Goal: Task Accomplishment & Management: Manage account settings

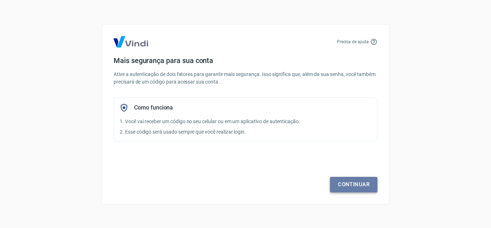
click at [362, 183] on link "Continuar" at bounding box center [353, 183] width 47 height 15
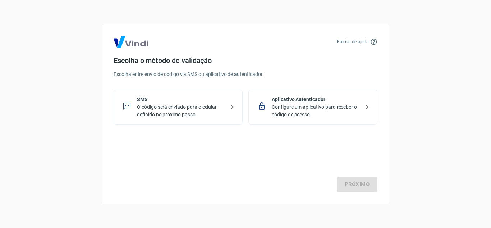
click at [183, 100] on p "SMS" at bounding box center [181, 100] width 88 height 8
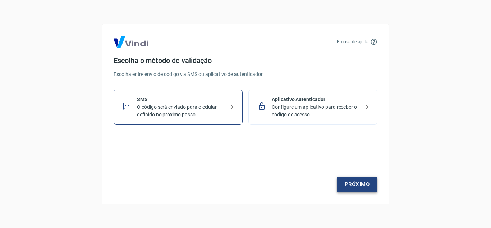
click at [357, 177] on link "Próximo" at bounding box center [357, 183] width 41 height 15
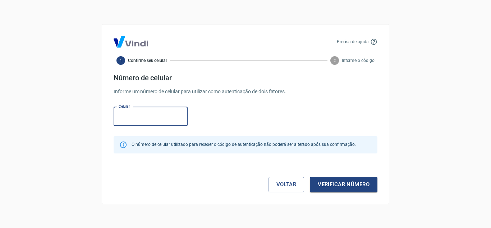
click at [130, 111] on input "Celular" at bounding box center [151, 116] width 74 height 19
paste input "(32) 98871-4333"
type input "(32) 98871-4333"
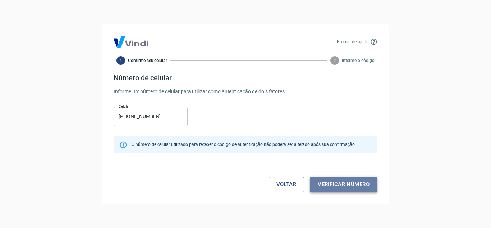
click at [348, 188] on button "Verificar número" at bounding box center [344, 183] width 68 height 15
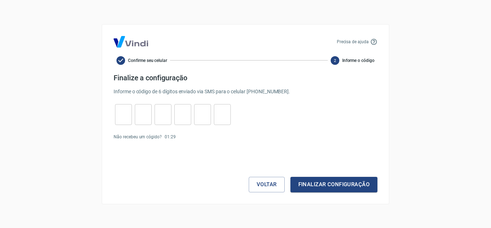
click at [125, 110] on input "tel" at bounding box center [123, 113] width 17 height 15
type input "5"
type input "1"
type input "0"
type input "8"
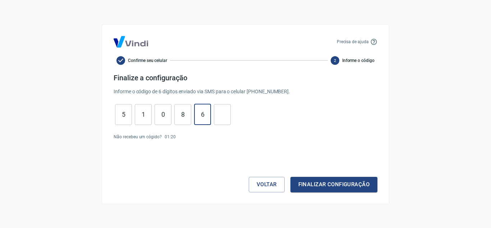
type input "6"
type input "7"
click at [317, 186] on button "Finalizar configuração" at bounding box center [333, 183] width 87 height 15
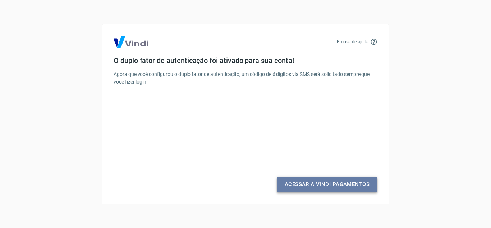
click at [328, 189] on link "Acessar a Vindi Pagamentos" at bounding box center [327, 183] width 101 height 15
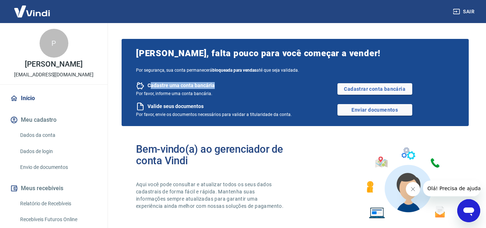
drag, startPoint x: 151, startPoint y: 84, endPoint x: 216, endPoint y: 87, distance: 65.5
click at [216, 87] on div "Cadastre uma conta bancária" at bounding box center [215, 85] width 159 height 9
click at [370, 88] on link "Cadastrar conta bancária" at bounding box center [374, 89] width 75 height 12
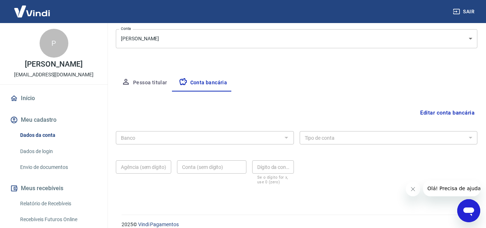
scroll to position [100, 0]
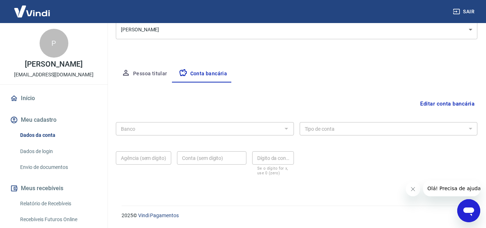
click at [154, 112] on div "Editar conta bancária Banco Banco Tipo de conta Conta Corrente Conta Poupança T…" at bounding box center [296, 135] width 361 height 106
click at [120, 160] on div "Agência (sem dígito) Agência (sem dígito)" at bounding box center [143, 163] width 55 height 24
click at [445, 35] on body "Sair P Priscila Oliver priscilaolivermarketing@gmail.com Início Meu cadastro Da…" at bounding box center [243, 14] width 486 height 228
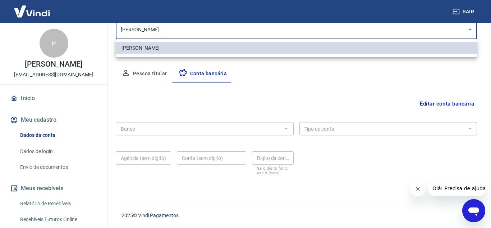
drag, startPoint x: 445, startPoint y: 38, endPoint x: 445, endPoint y: 33, distance: 5.4
click at [445, 33] on div at bounding box center [245, 114] width 491 height 228
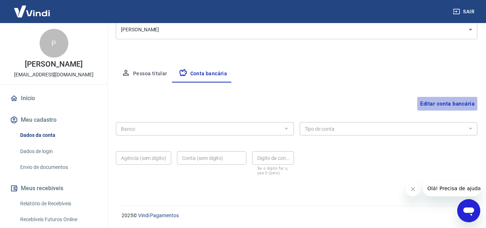
click at [432, 104] on button "Editar conta bancária" at bounding box center [447, 104] width 60 height 14
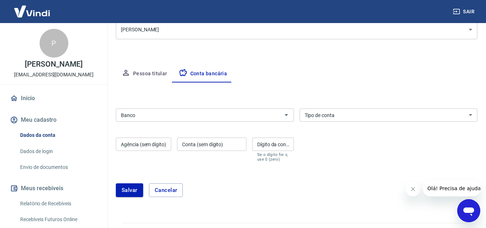
click at [199, 115] on input "Banco" at bounding box center [199, 114] width 162 height 9
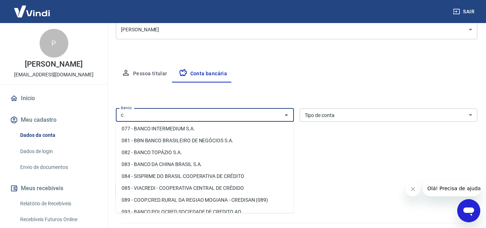
scroll to position [0, 0]
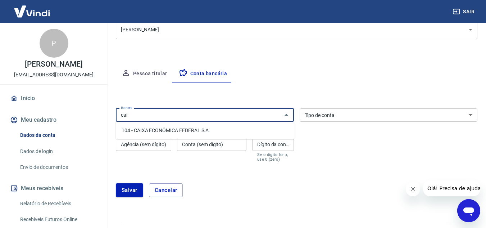
click at [174, 129] on li "104 - CAIXA ECONÔMICA FEDERAL S.A." at bounding box center [205, 130] width 178 height 12
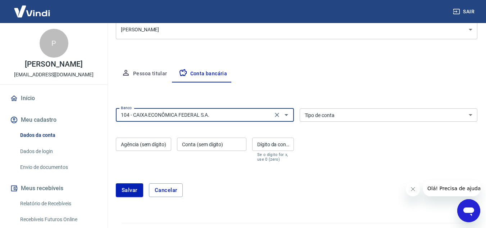
type input "104 - CAIXA ECONÔMICA FEDERAL S.A."
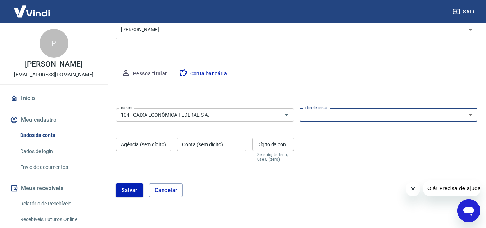
click at [355, 114] on select "Conta Corrente Conta Poupança" at bounding box center [388, 114] width 178 height 13
select select "3"
click at [299, 108] on select "Conta Corrente Conta Poupança" at bounding box center [388, 114] width 178 height 13
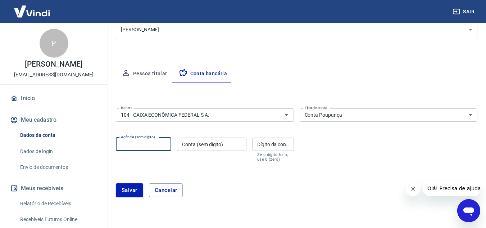
click at [134, 144] on input "Agência (sem dígito)" at bounding box center [143, 143] width 55 height 13
type input "0126"
click at [200, 146] on input "Conta (sem dígito)" at bounding box center [211, 143] width 69 height 13
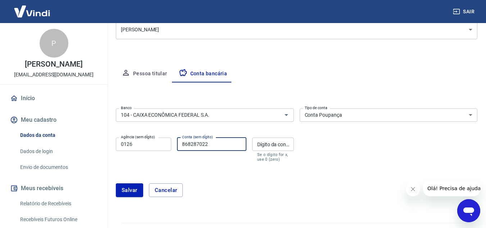
type input "868287022"
click at [268, 149] on input "Dígito da conta" at bounding box center [273, 143] width 42 height 13
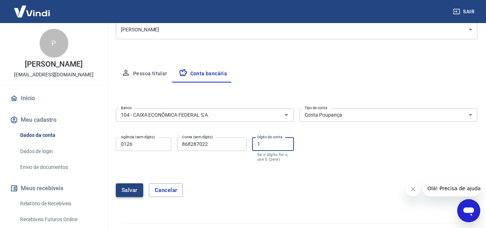
type input "1"
click at [133, 191] on button "Salvar" at bounding box center [129, 190] width 27 height 14
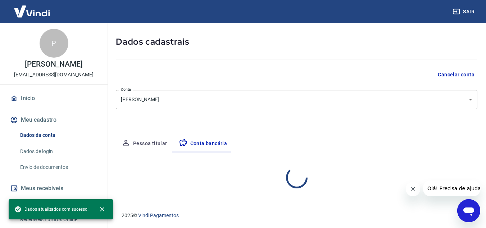
select select "3"
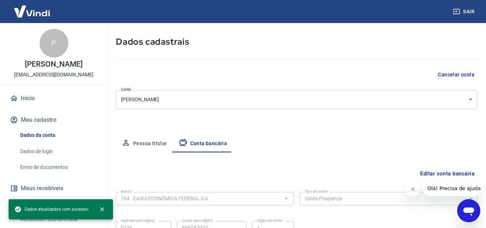
scroll to position [100, 0]
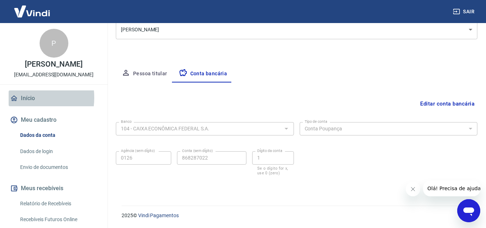
click at [17, 97] on icon at bounding box center [14, 98] width 8 height 8
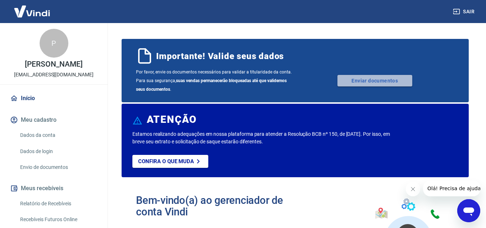
click at [349, 79] on link "Enviar documentos" at bounding box center [374, 81] width 75 height 12
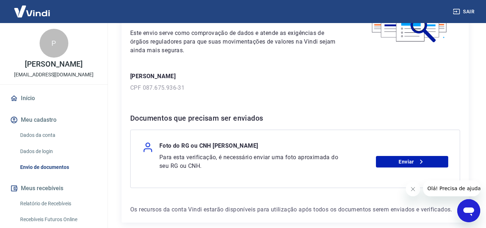
scroll to position [106, 0]
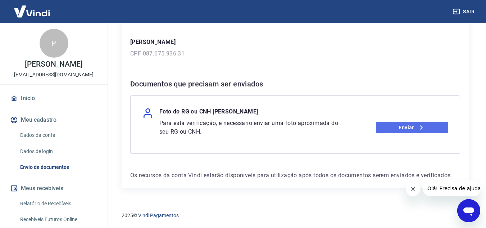
click at [389, 124] on link "Enviar" at bounding box center [412, 127] width 72 height 12
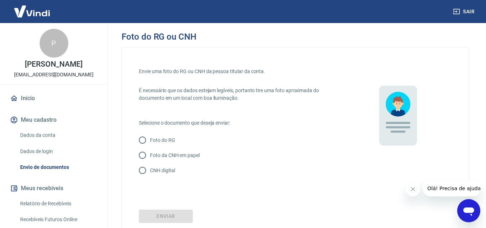
click at [144, 153] on input "Foto da CNH em papel" at bounding box center [142, 154] width 15 height 15
radio input "true"
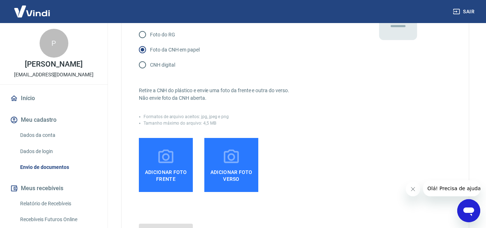
scroll to position [108, 0]
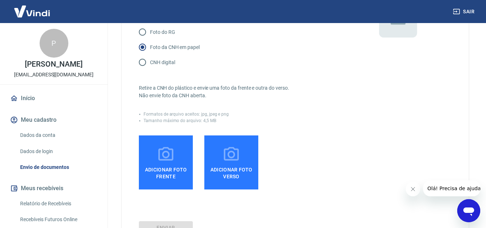
click at [165, 158] on icon at bounding box center [166, 154] width 18 height 18
click at [0, 0] on input "Adicionar foto frente" at bounding box center [0, 0] width 0 height 0
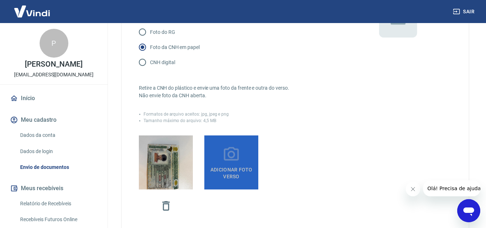
click at [244, 156] on label "Adicionar foto verso" at bounding box center [231, 162] width 54 height 54
click at [0, 0] on input "Adicionar foto verso" at bounding box center [0, 0] width 0 height 0
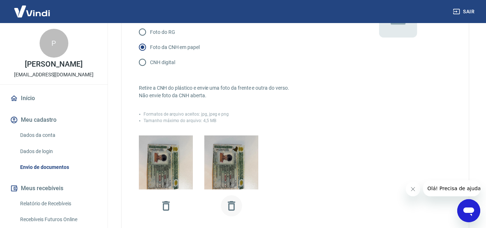
click at [235, 205] on icon "button" at bounding box center [231, 205] width 13 height 13
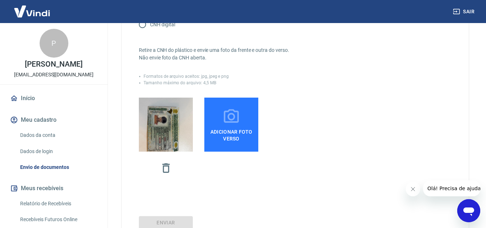
scroll to position [204, 0]
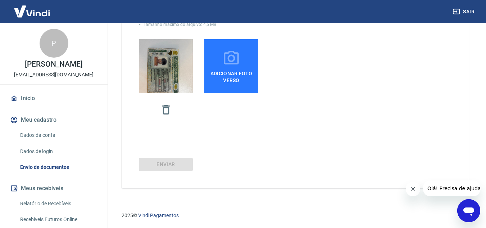
click at [238, 70] on span "Adicionar foto verso" at bounding box center [231, 75] width 48 height 16
click at [0, 0] on input "Adicionar foto verso" at bounding box center [0, 0] width 0 height 0
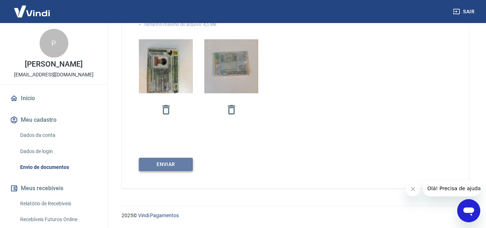
click at [151, 162] on button "Enviar" at bounding box center [166, 163] width 54 height 13
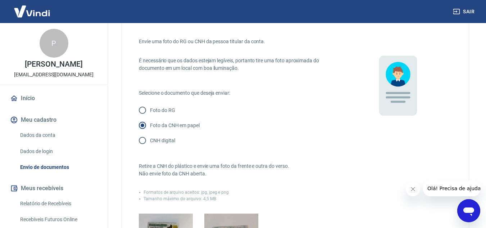
scroll to position [0, 0]
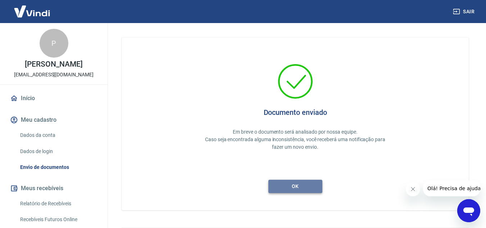
click at [299, 181] on button "ok" at bounding box center [295, 185] width 54 height 13
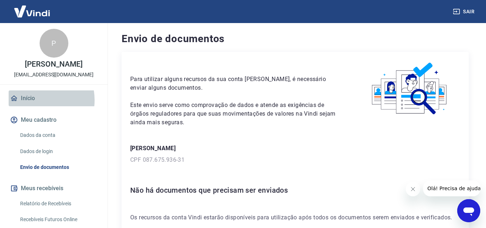
click at [34, 100] on link "Início" at bounding box center [54, 98] width 90 height 16
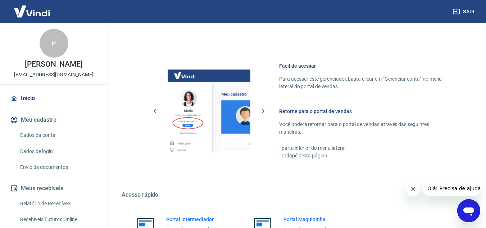
scroll to position [329, 0]
